Goal: Browse casually

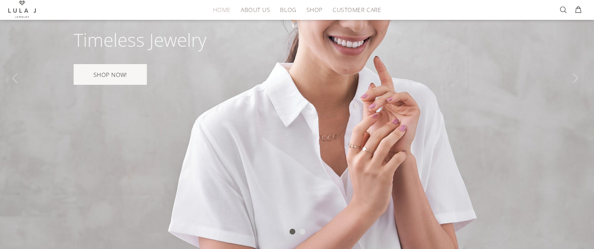
scroll to position [124, 0]
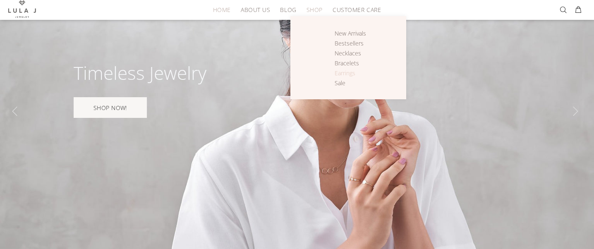
click at [352, 74] on span "Earrings" at bounding box center [345, 73] width 21 height 8
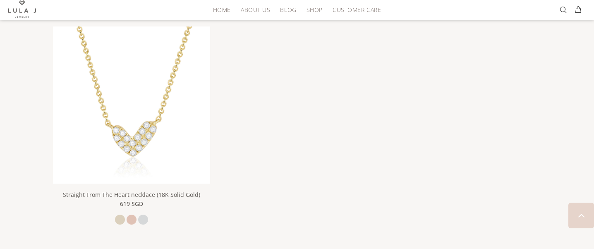
scroll to position [1365, 0]
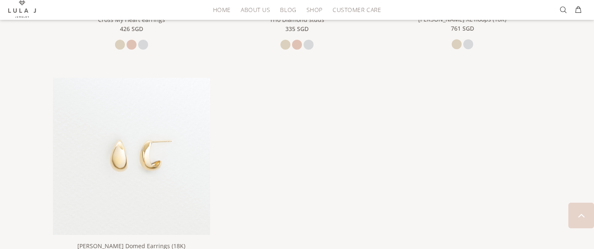
scroll to position [1531, 0]
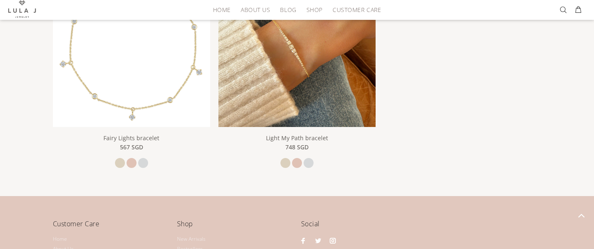
scroll to position [910, 0]
